Goal: Task Accomplishment & Management: Use online tool/utility

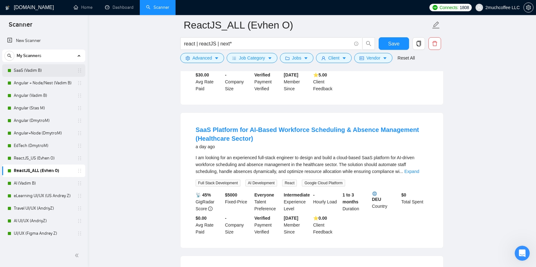
click at [51, 72] on link "SaaS (Vadim B)" at bounding box center [44, 70] width 60 height 13
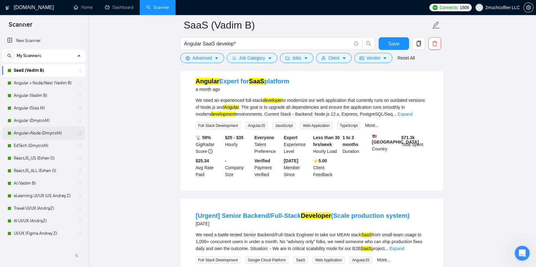
scroll to position [57, 0]
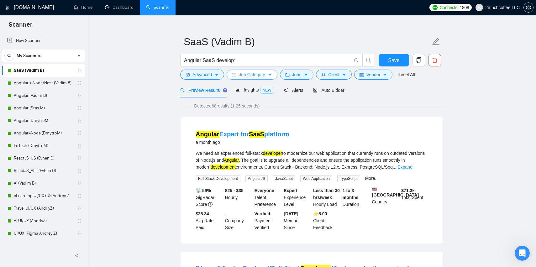
scroll to position [0, 0]
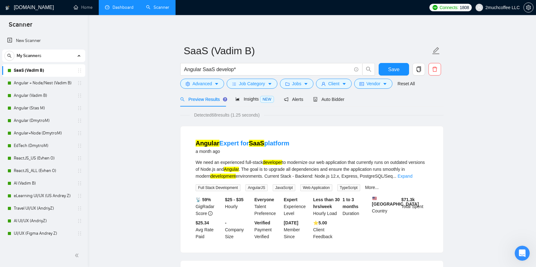
click at [121, 5] on link "Dashboard" at bounding box center [119, 7] width 29 height 5
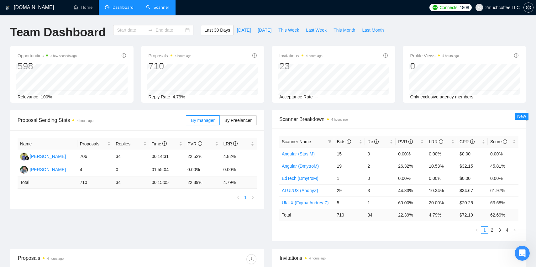
type input "[DATE]"
click at [150, 8] on link "Scanner" at bounding box center [157, 7] width 23 height 5
